Goal: Task Accomplishment & Management: Manage account settings

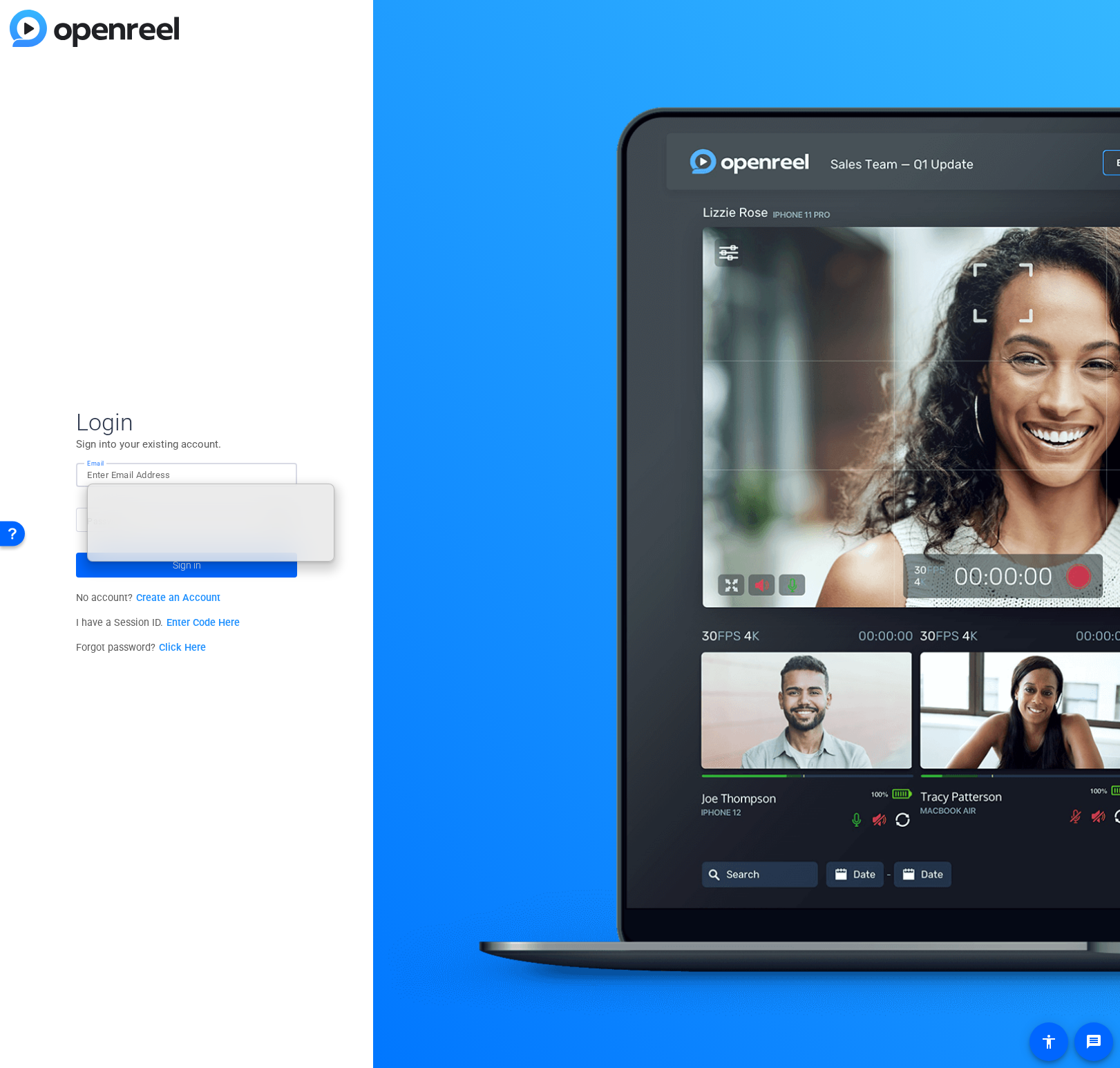
type input "[EMAIL_ADDRESS][PERSON_NAME][DOMAIN_NAME]"
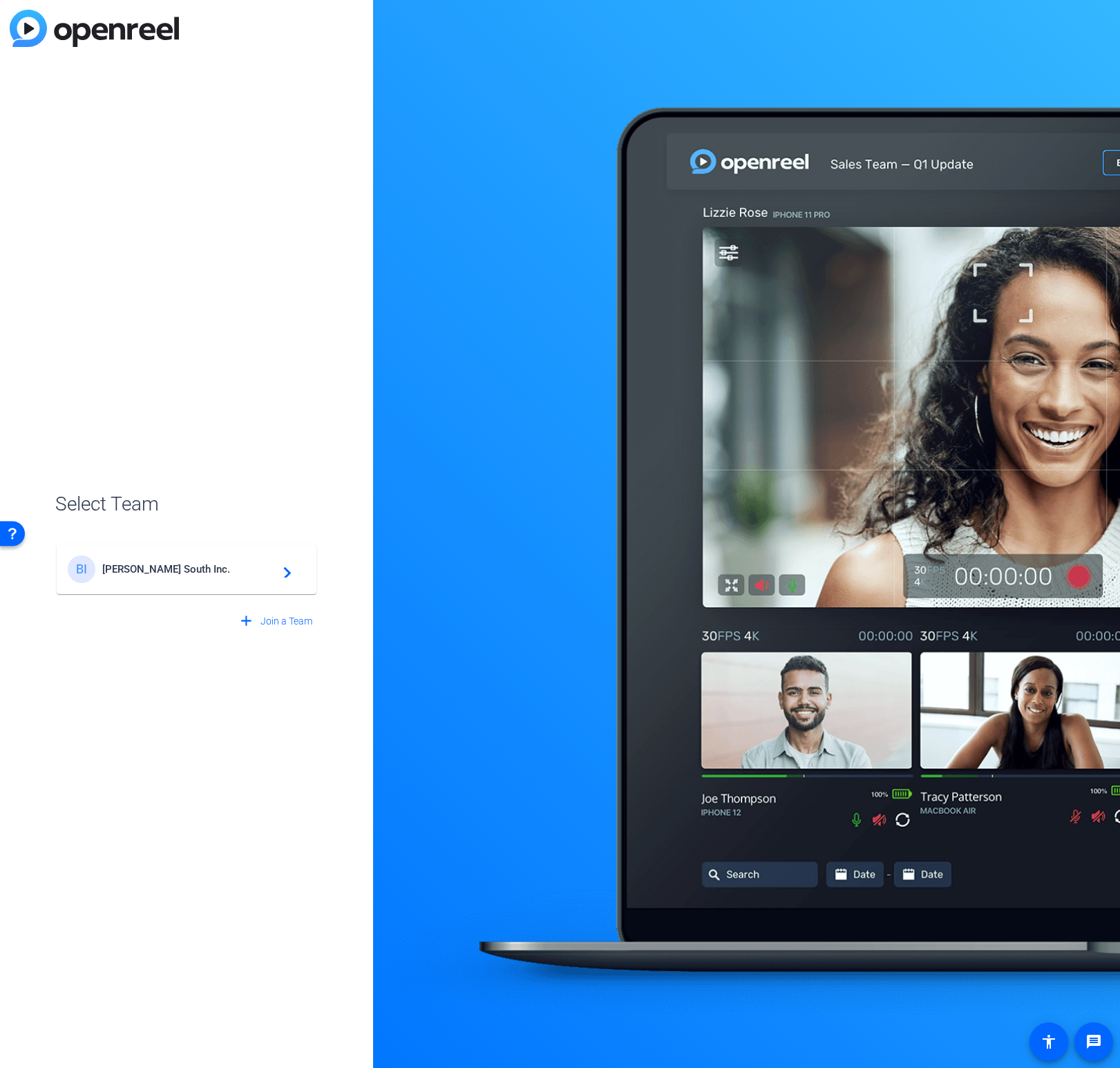
click at [256, 582] on div "BI [PERSON_NAME] South Inc. navigate_next" at bounding box center [187, 568] width 238 height 27
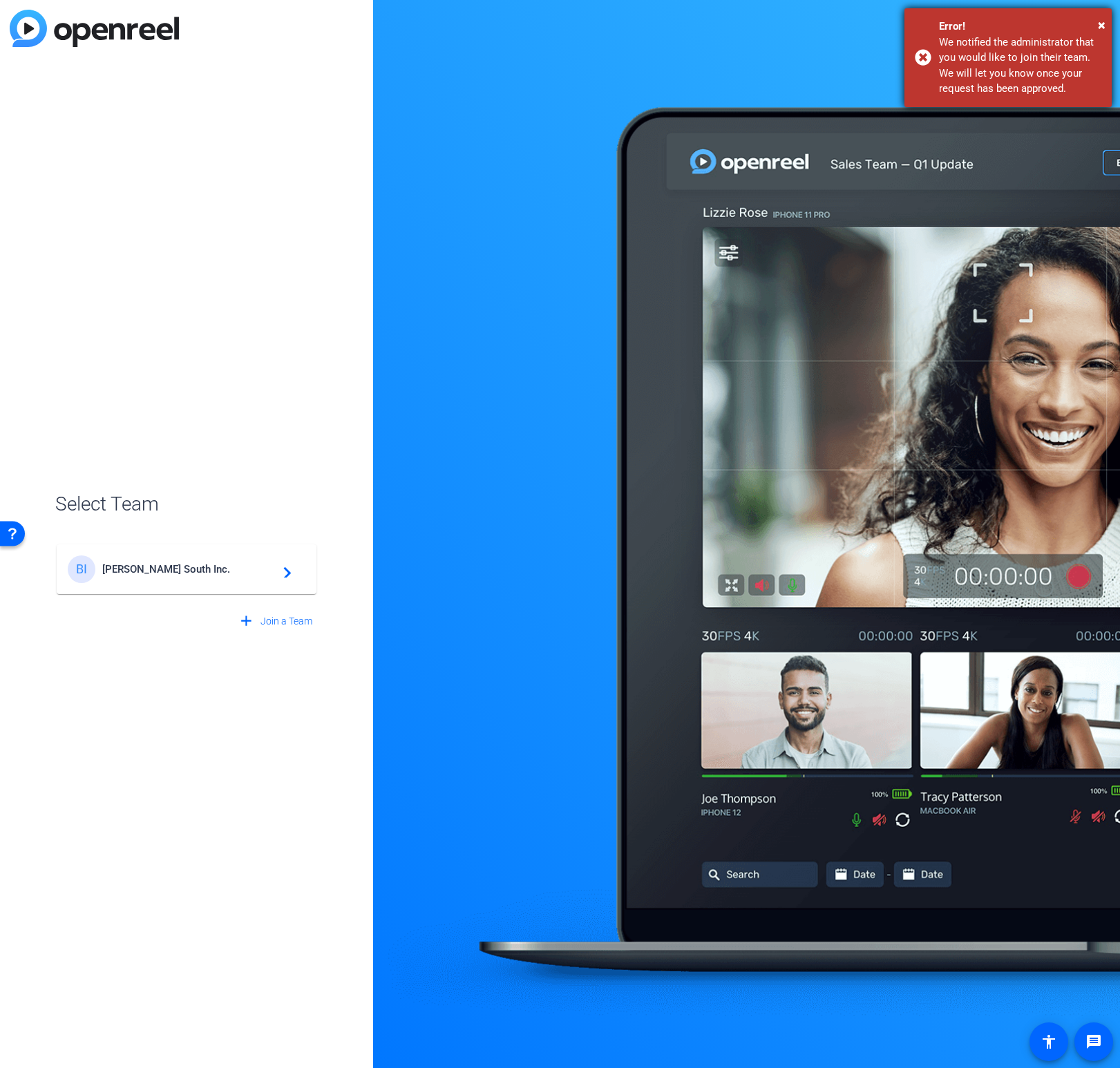
click at [225, 82] on div "Error!" at bounding box center [134, 86] width 182 height 9
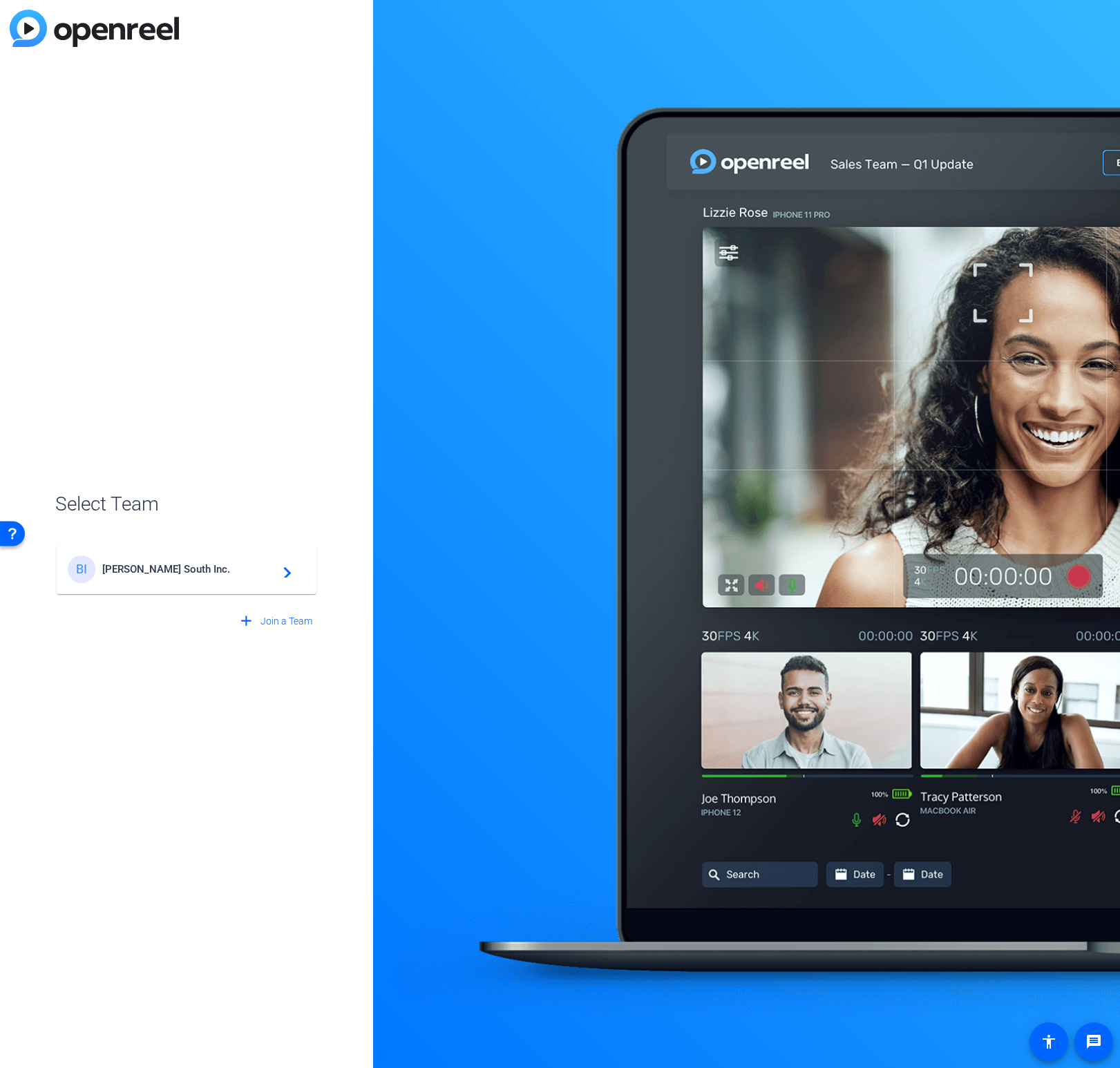
click at [289, 571] on mat-icon "navigate_next" at bounding box center [282, 569] width 17 height 17
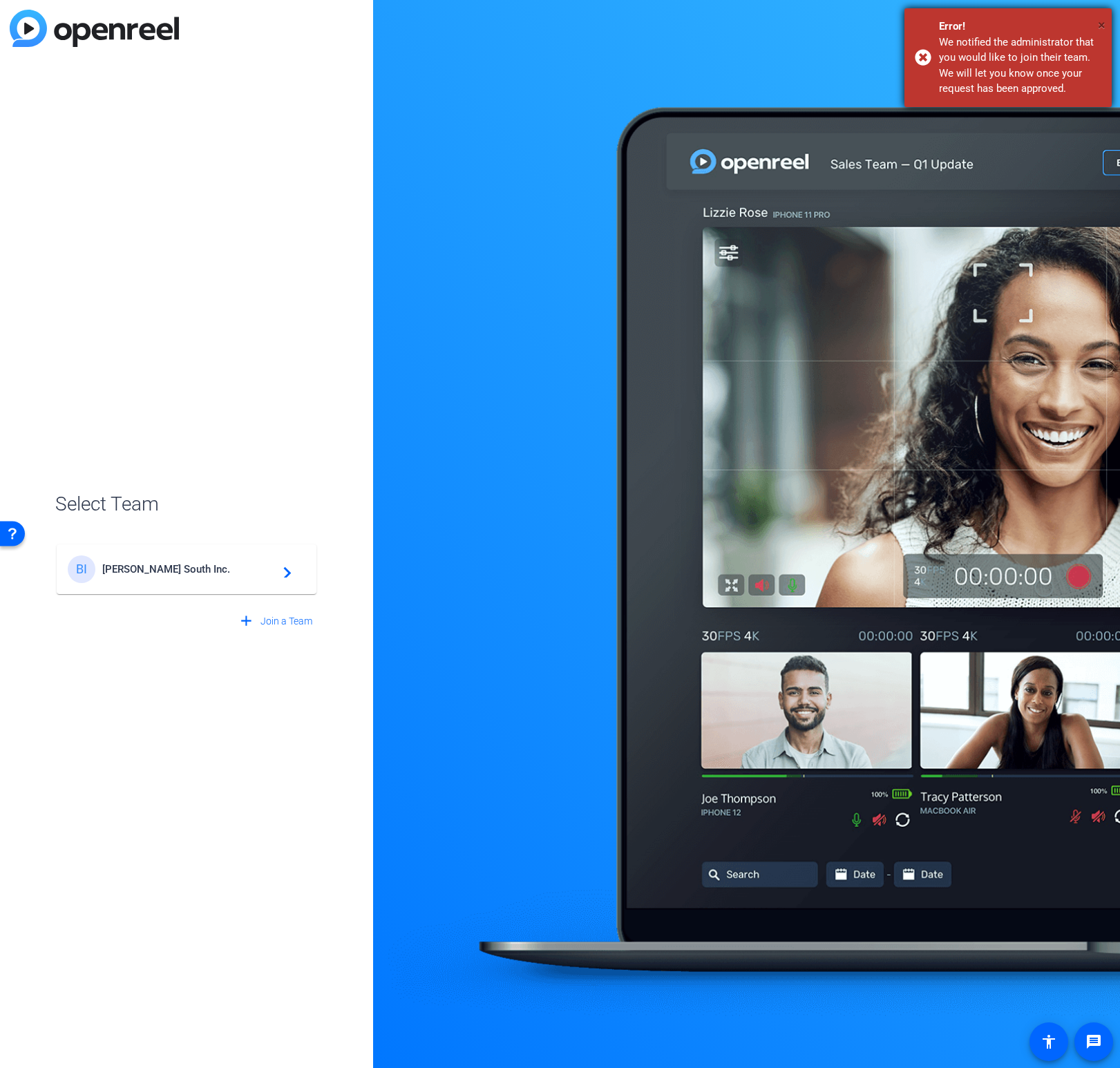
click at [1099, 26] on span "×" at bounding box center [1102, 25] width 8 height 17
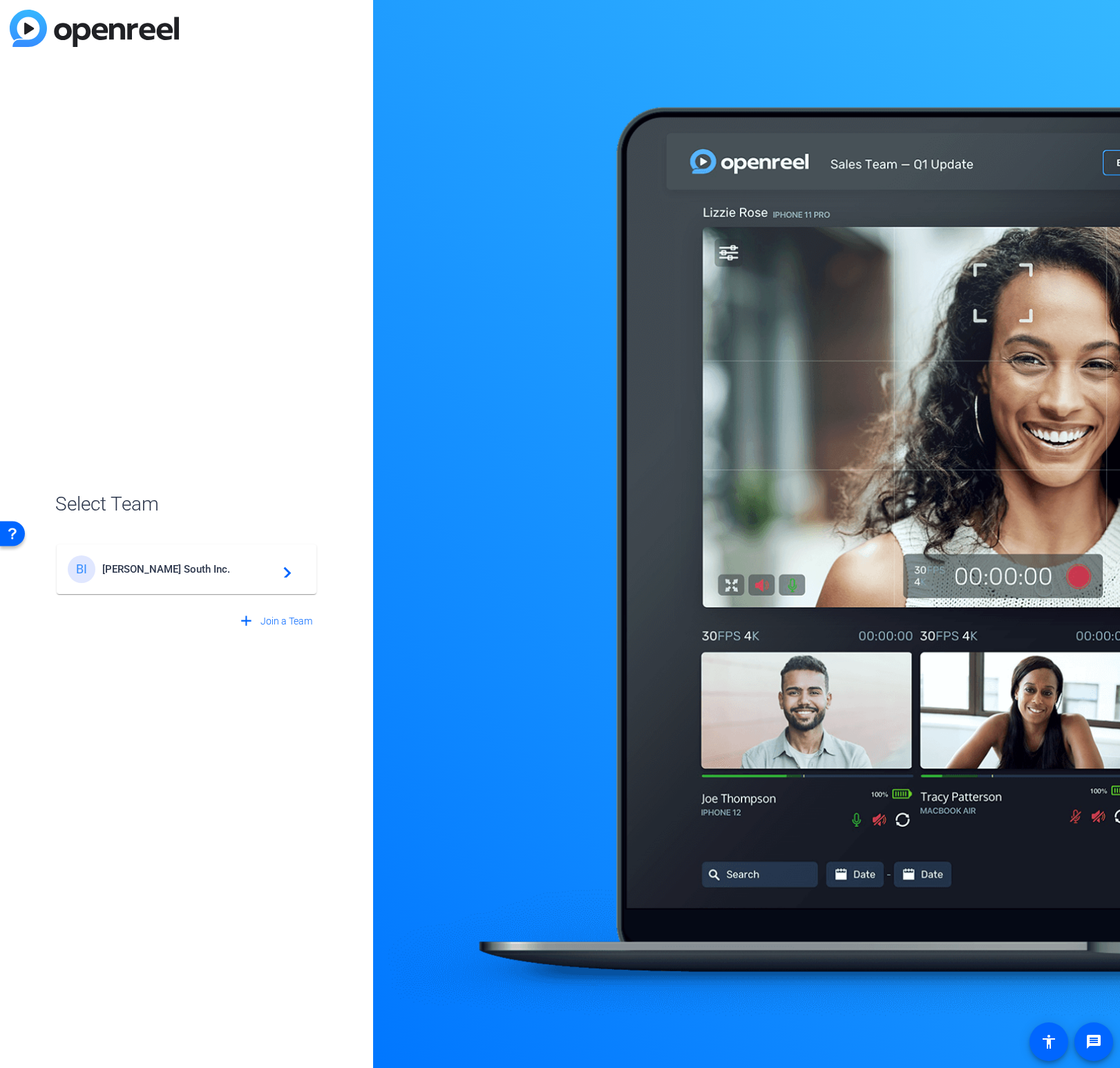
drag, startPoint x: 114, startPoint y: 20, endPoint x: 106, endPoint y: 28, distance: 11.3
click at [113, 21] on img at bounding box center [94, 28] width 169 height 37
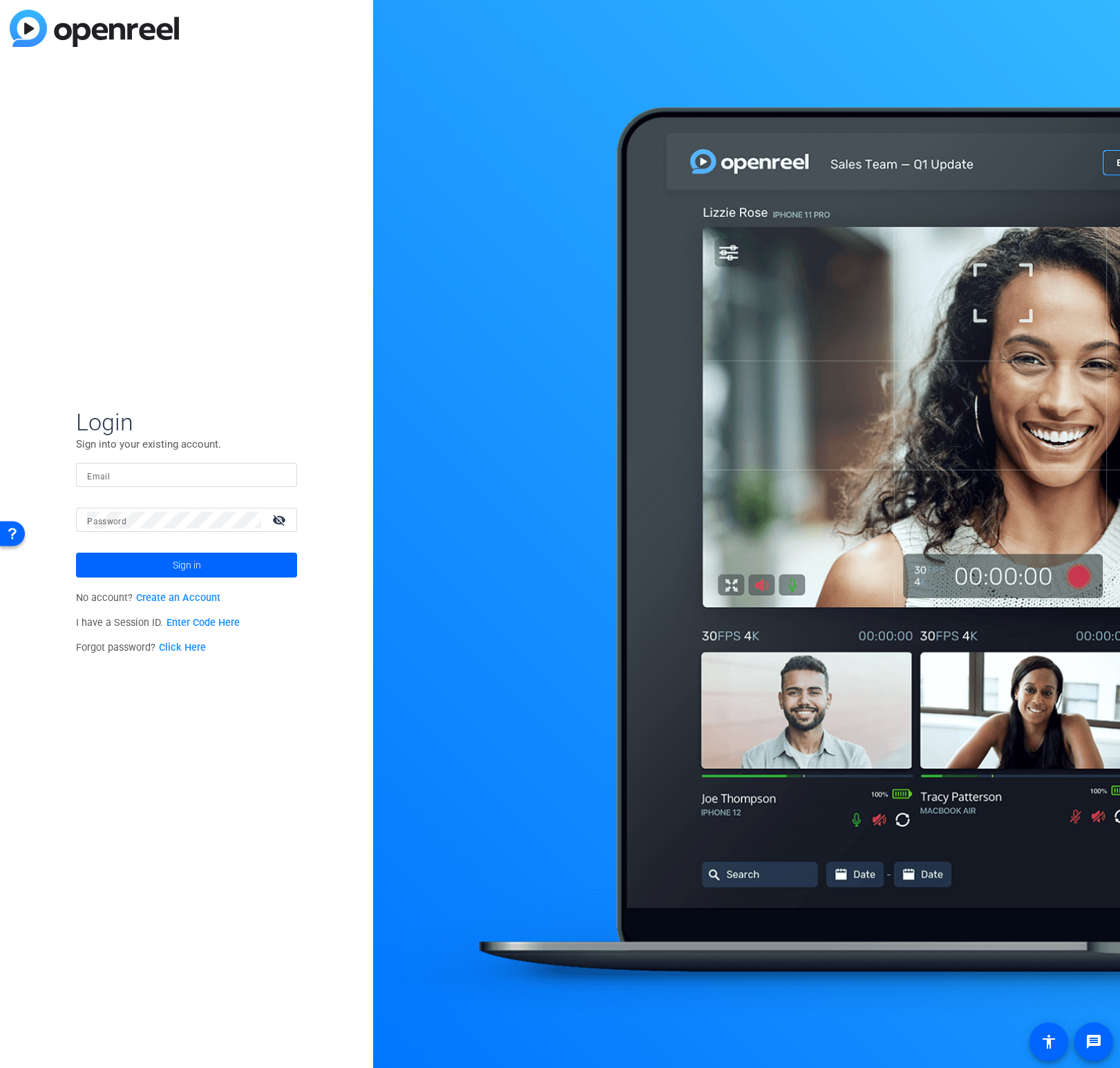
click at [117, 477] on input "Email" at bounding box center [187, 475] width 199 height 17
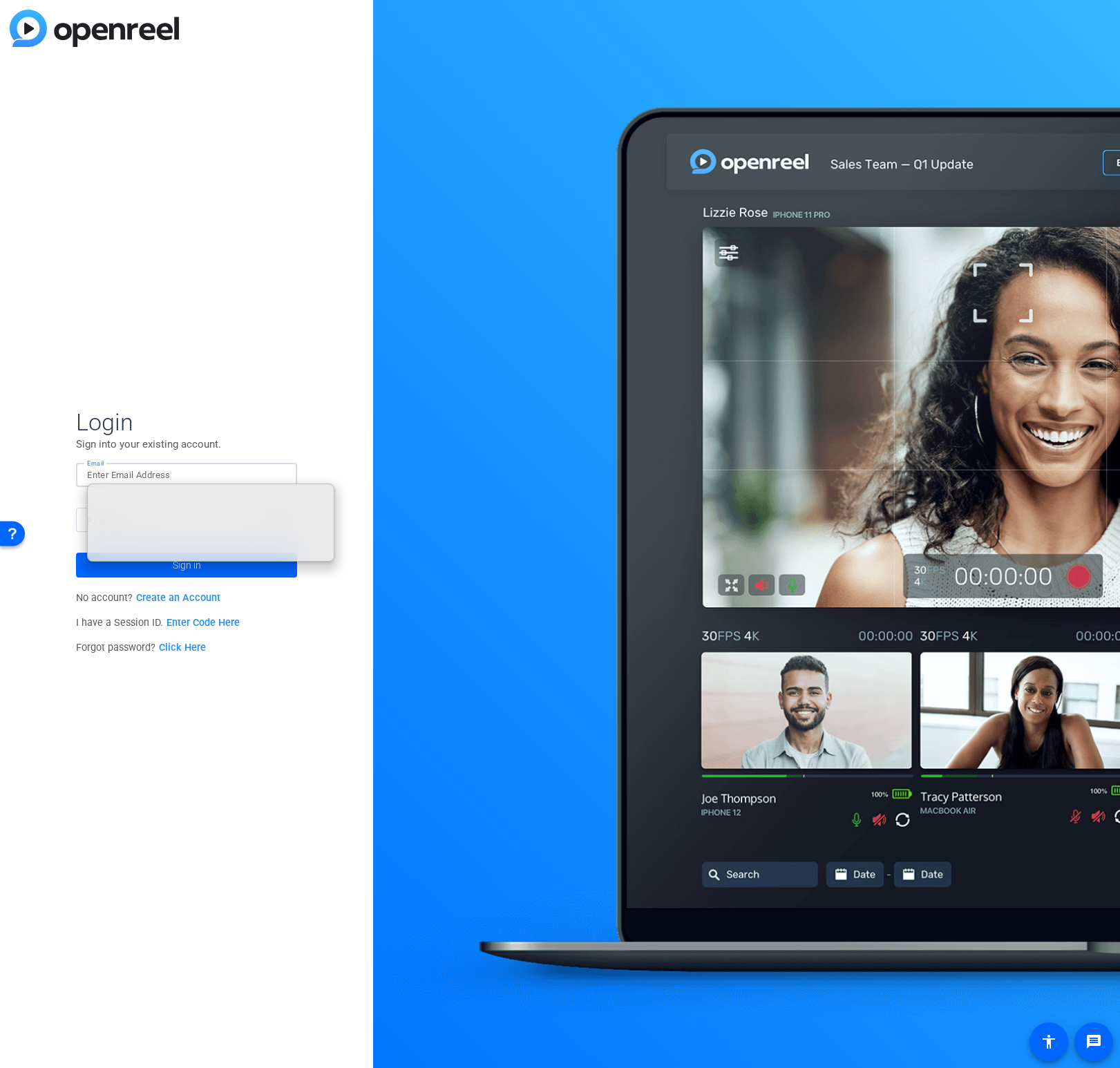
type input "[EMAIL_ADDRESS][PERSON_NAME][DOMAIN_NAME]"
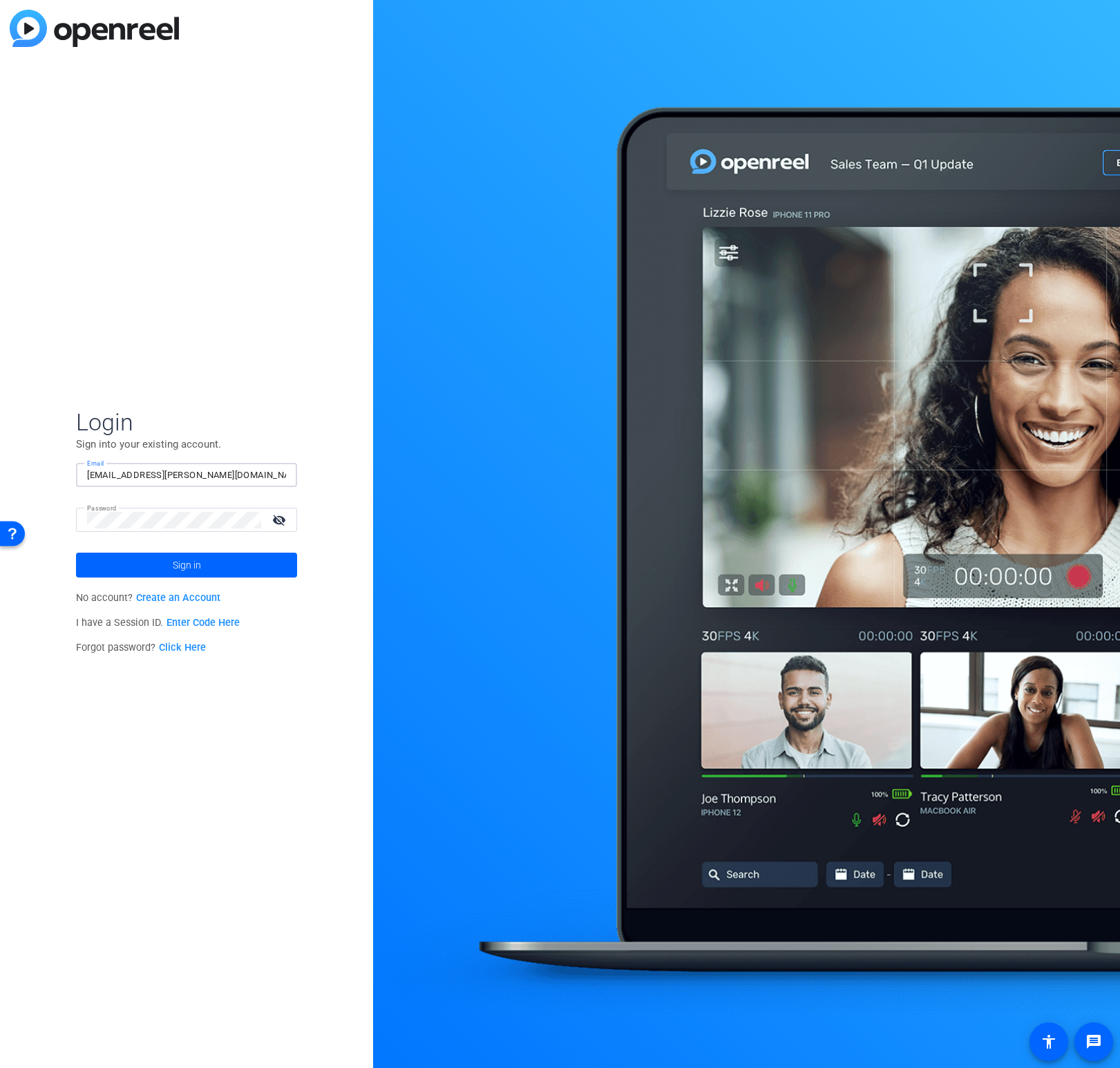
click at [46, 465] on div "Login Sign into your existing account. Email [EMAIL_ADDRESS][PERSON_NAME][DOMAI…" at bounding box center [187, 534] width 373 height 1068
click at [40, 574] on div "Login Sign into your existing account. Email [EMAIL_ADDRESS][PERSON_NAME][DOMAI…" at bounding box center [187, 534] width 373 height 1068
click at [136, 567] on span at bounding box center [186, 565] width 221 height 33
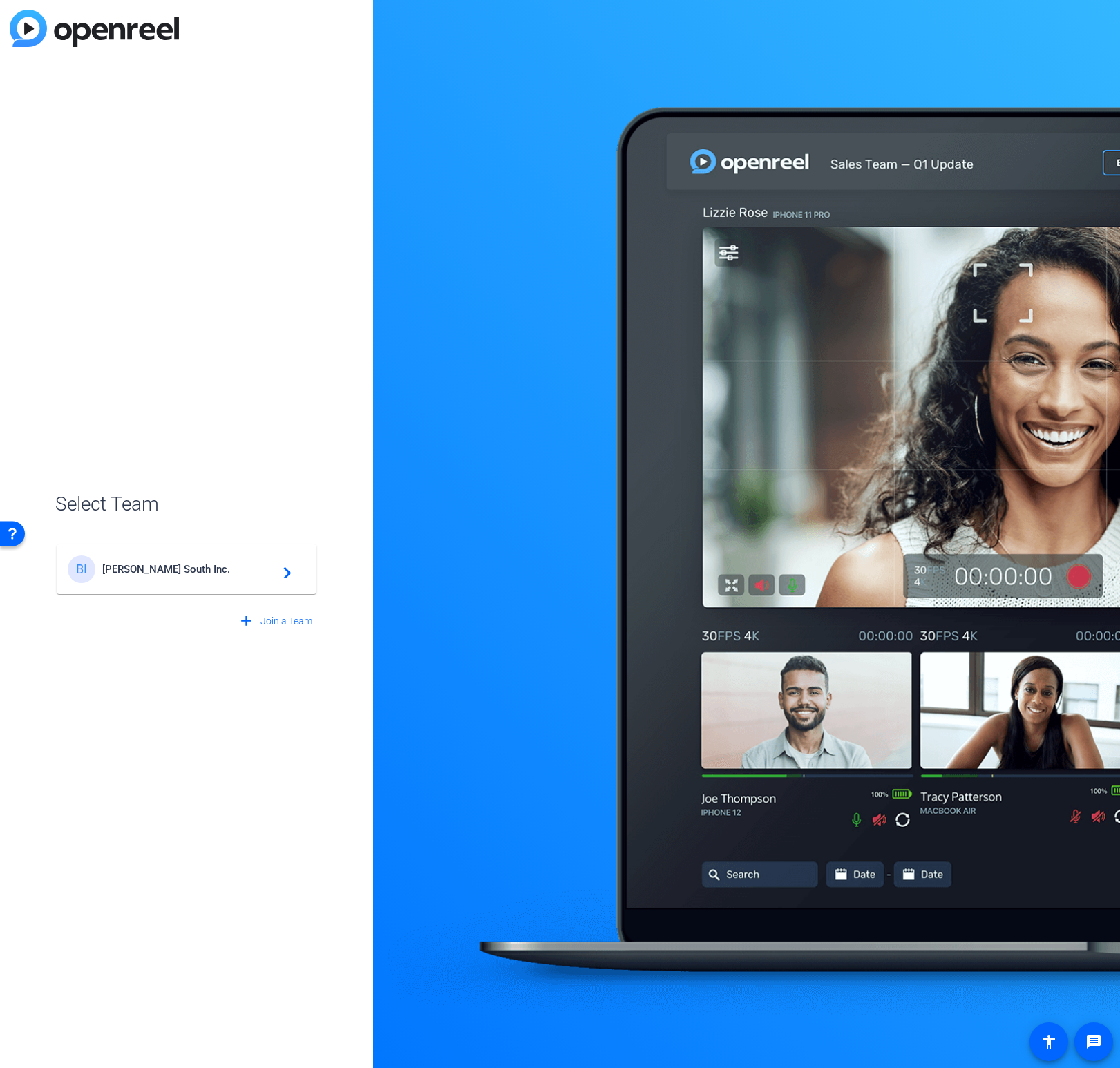
click at [141, 571] on span "[PERSON_NAME] South Inc." at bounding box center [188, 569] width 172 height 12
click at [215, 569] on span "[PERSON_NAME] South Inc." at bounding box center [188, 569] width 172 height 12
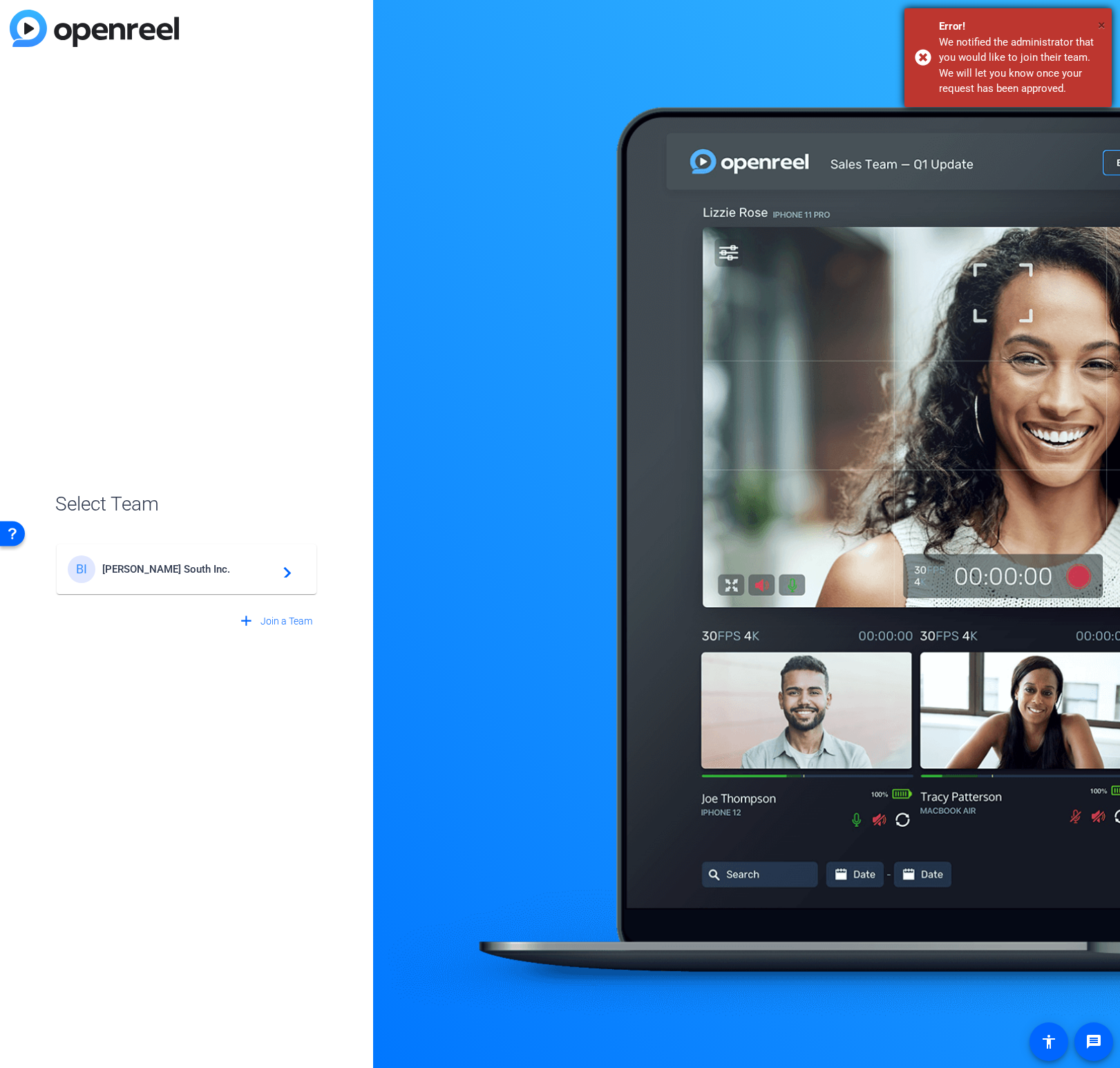
click at [1102, 18] on span "×" at bounding box center [1102, 25] width 8 height 17
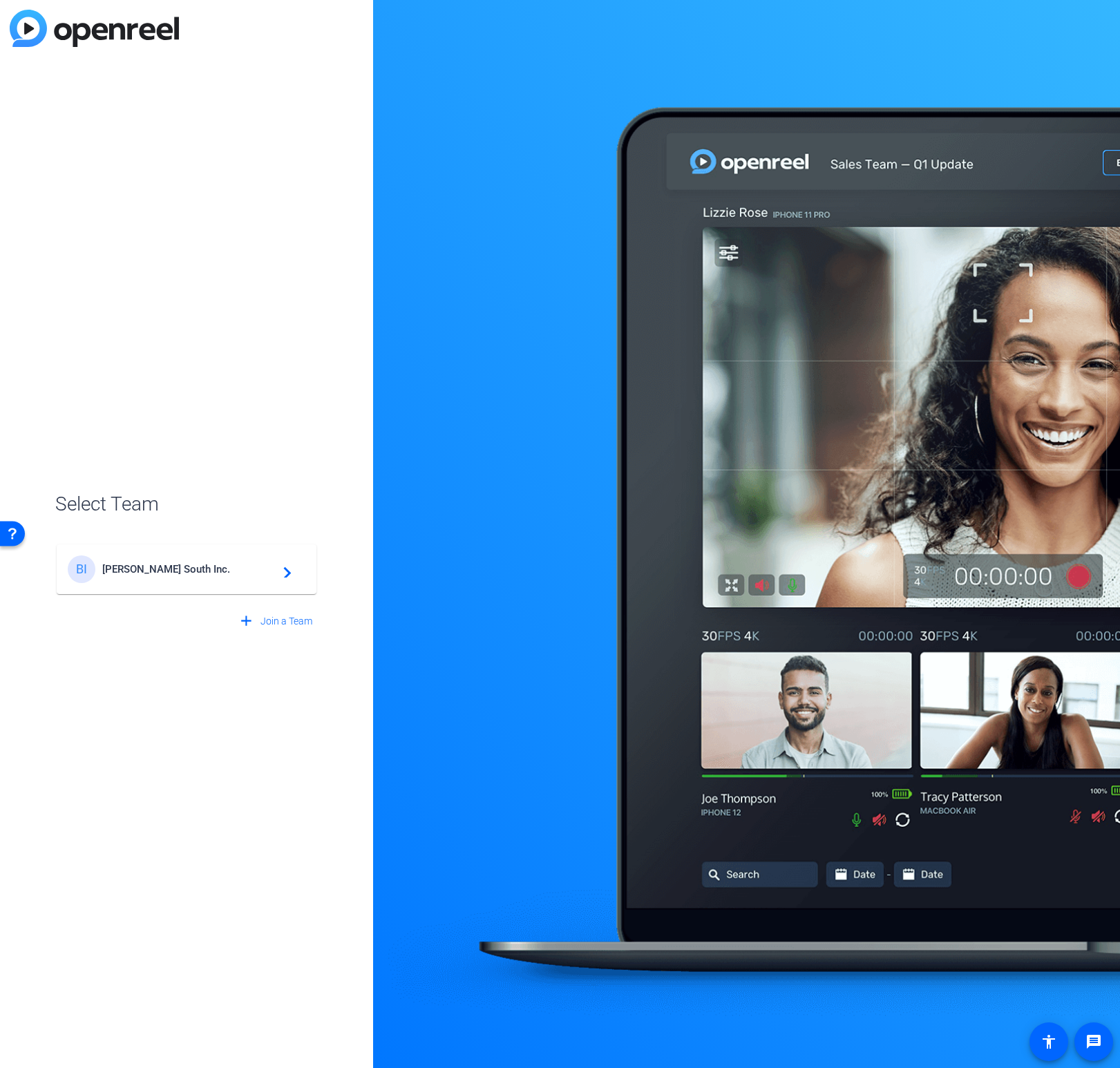
click at [168, 397] on div "Select Team BI [PERSON_NAME] South Inc. navigate_next add Join a Team" at bounding box center [187, 534] width 373 height 1068
click at [284, 580] on div "BI [PERSON_NAME] South Inc. navigate_next" at bounding box center [187, 568] width 238 height 27
click at [161, 574] on span "[PERSON_NAME] South Inc." at bounding box center [188, 569] width 172 height 12
